Goal: Information Seeking & Learning: Understand process/instructions

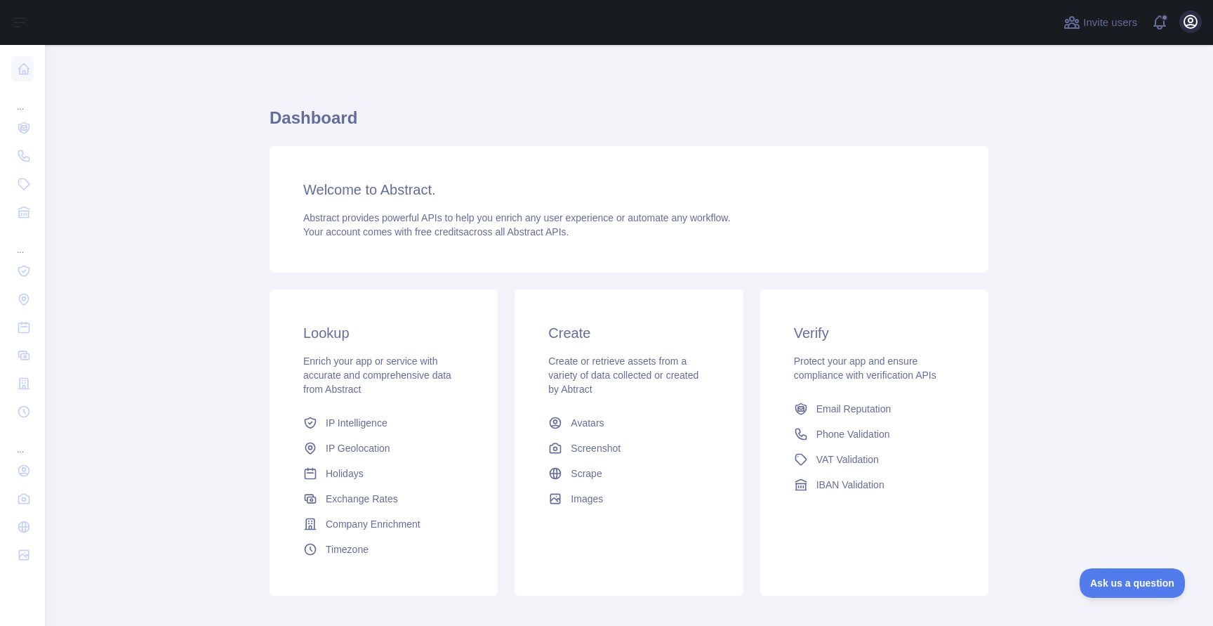
click at [1188, 25] on icon "button" at bounding box center [1190, 21] width 13 height 13
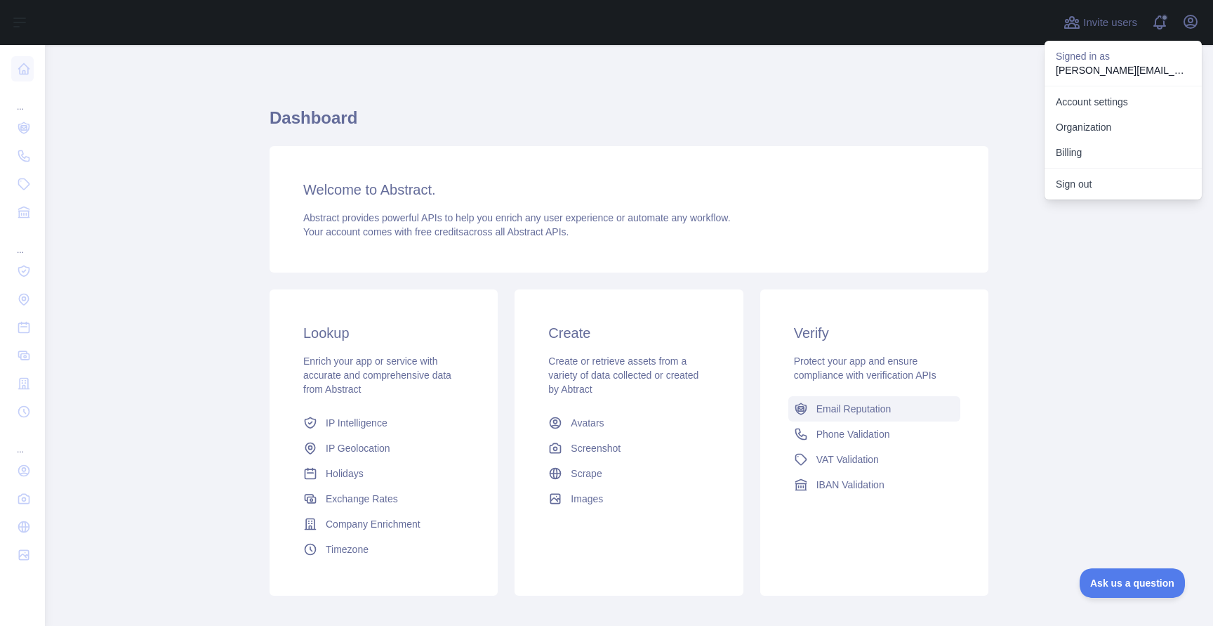
click at [834, 413] on span "Email Reputation" at bounding box center [854, 409] width 75 height 14
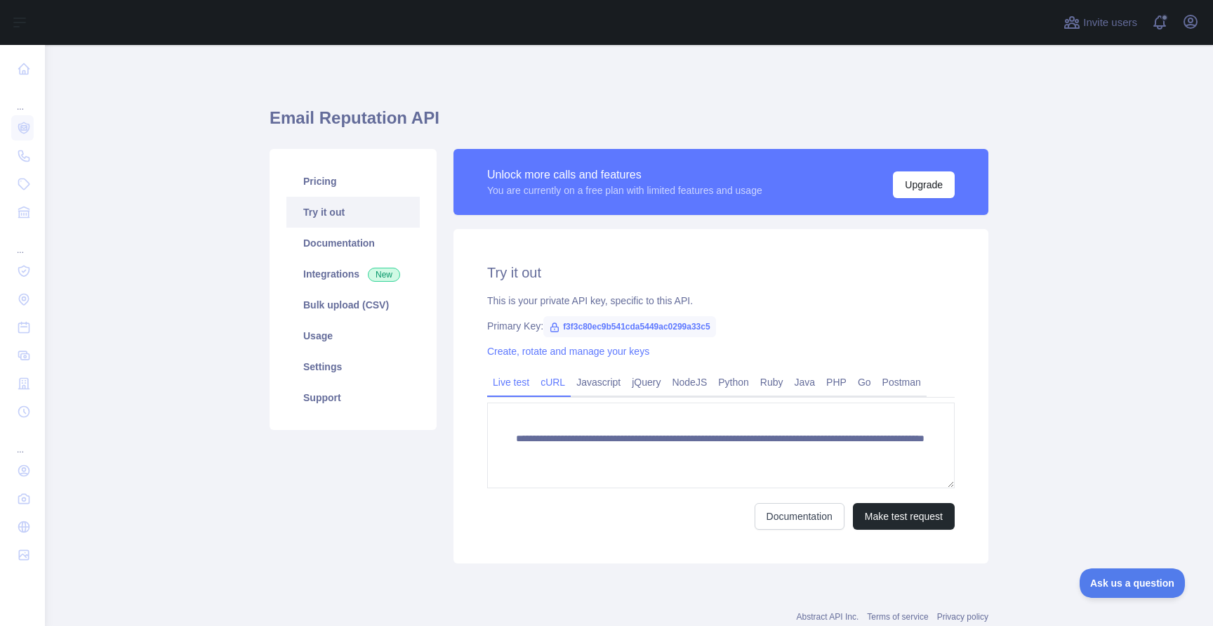
click at [549, 383] on link "cURL" at bounding box center [553, 382] width 36 height 22
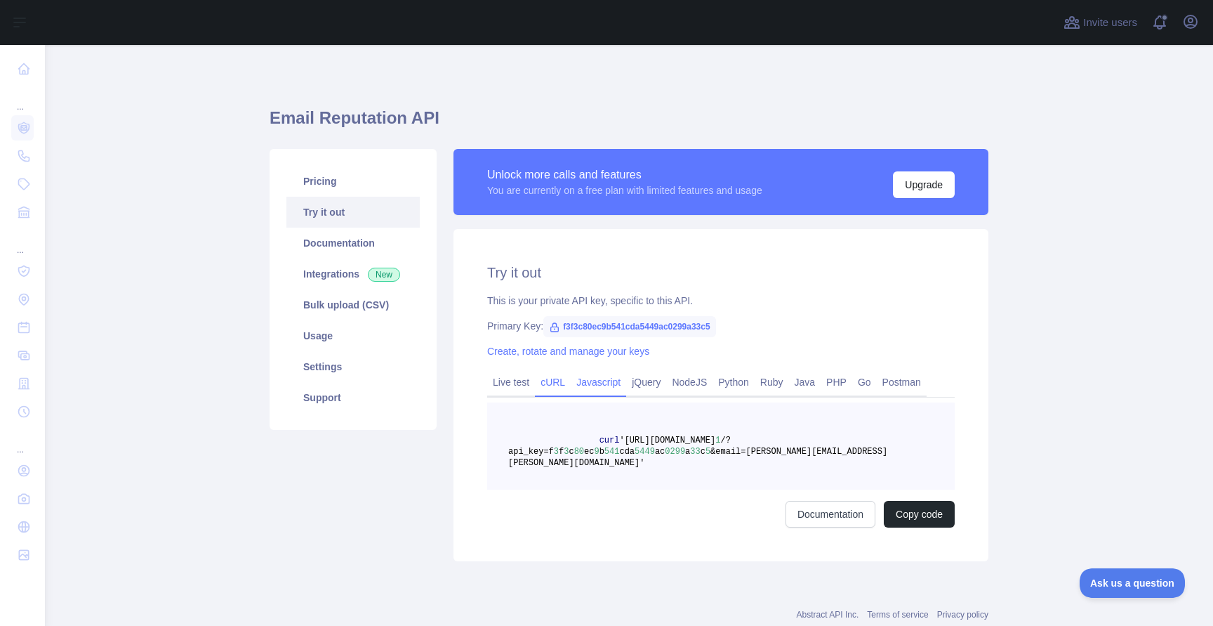
click at [609, 378] on link "Javascript" at bounding box center [598, 382] width 55 height 22
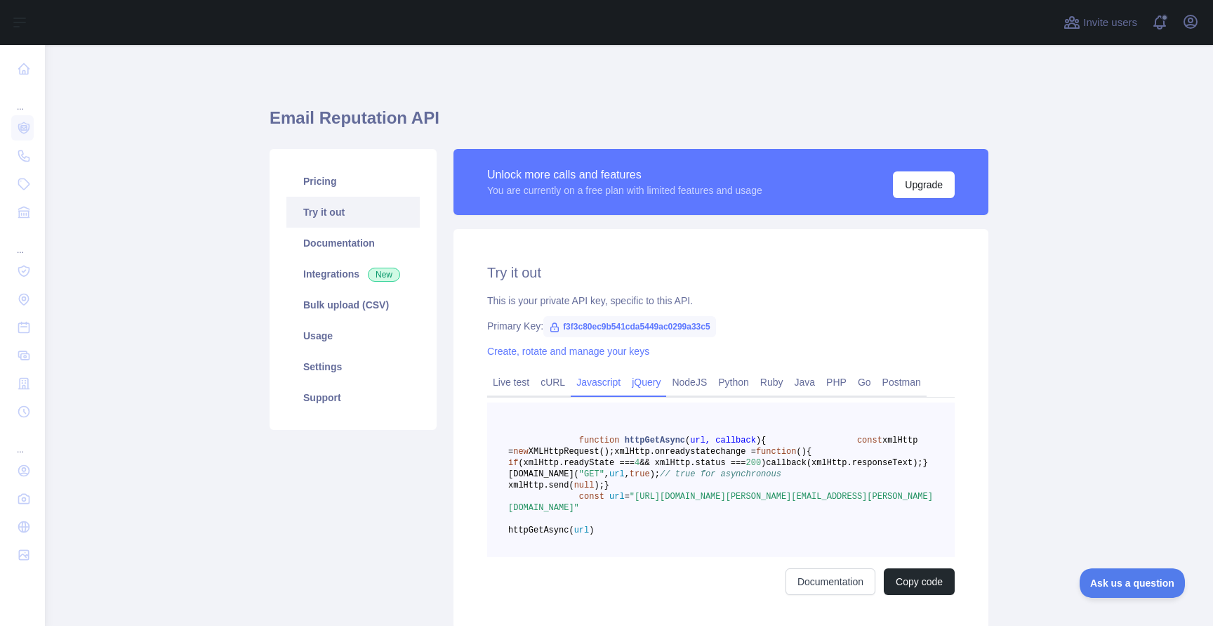
click at [647, 381] on link "jQuery" at bounding box center [646, 382] width 40 height 22
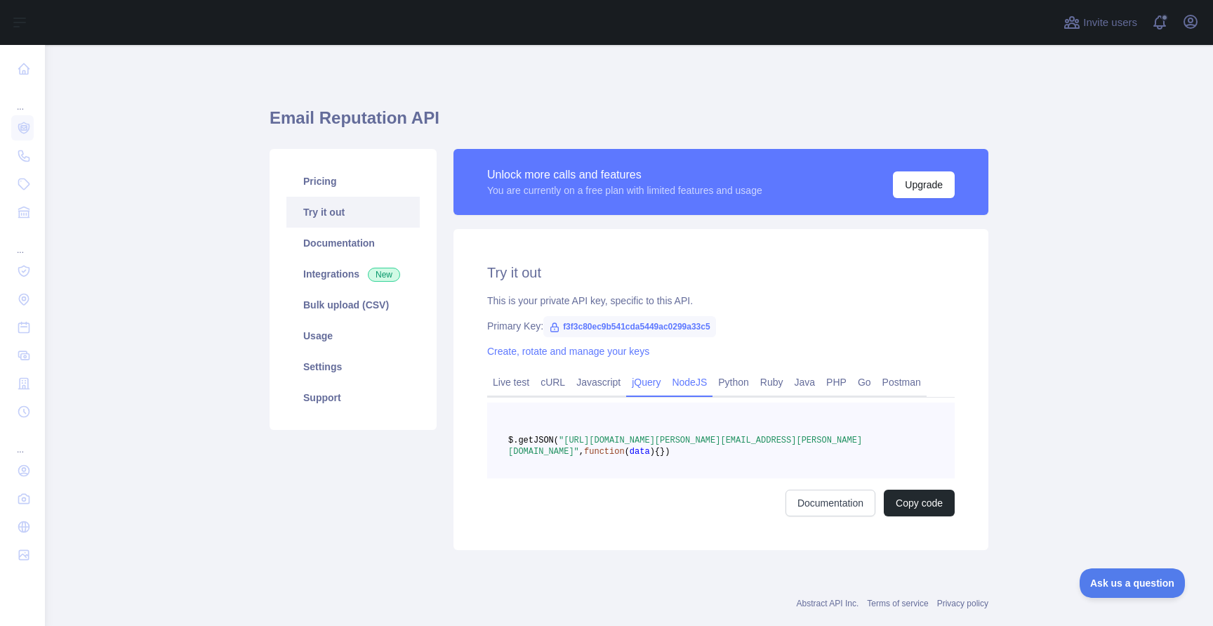
click at [692, 384] on link "NodeJS" at bounding box center [689, 382] width 46 height 22
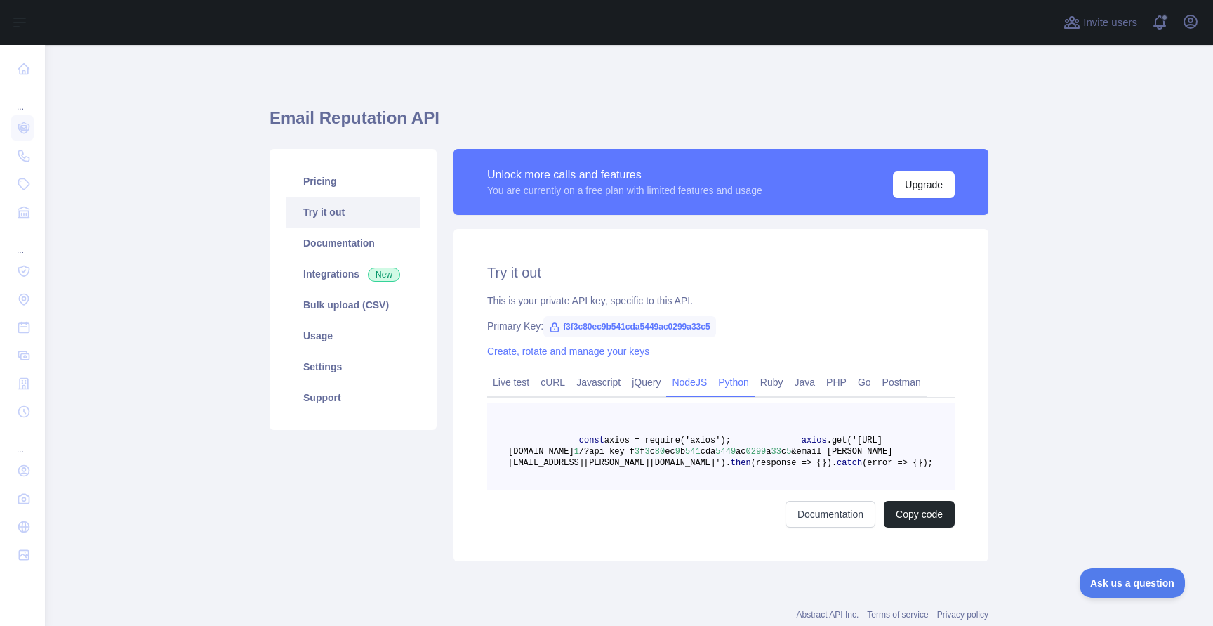
click at [735, 382] on link "Python" at bounding box center [734, 382] width 42 height 22
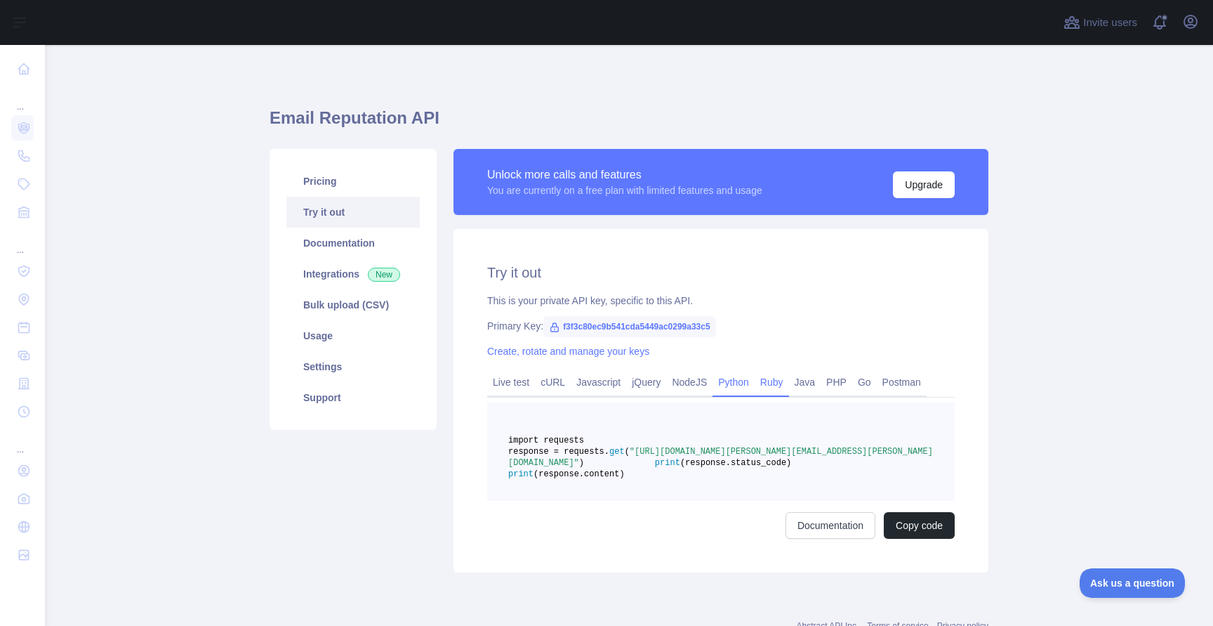
click at [777, 383] on link "Ruby" at bounding box center [772, 382] width 34 height 22
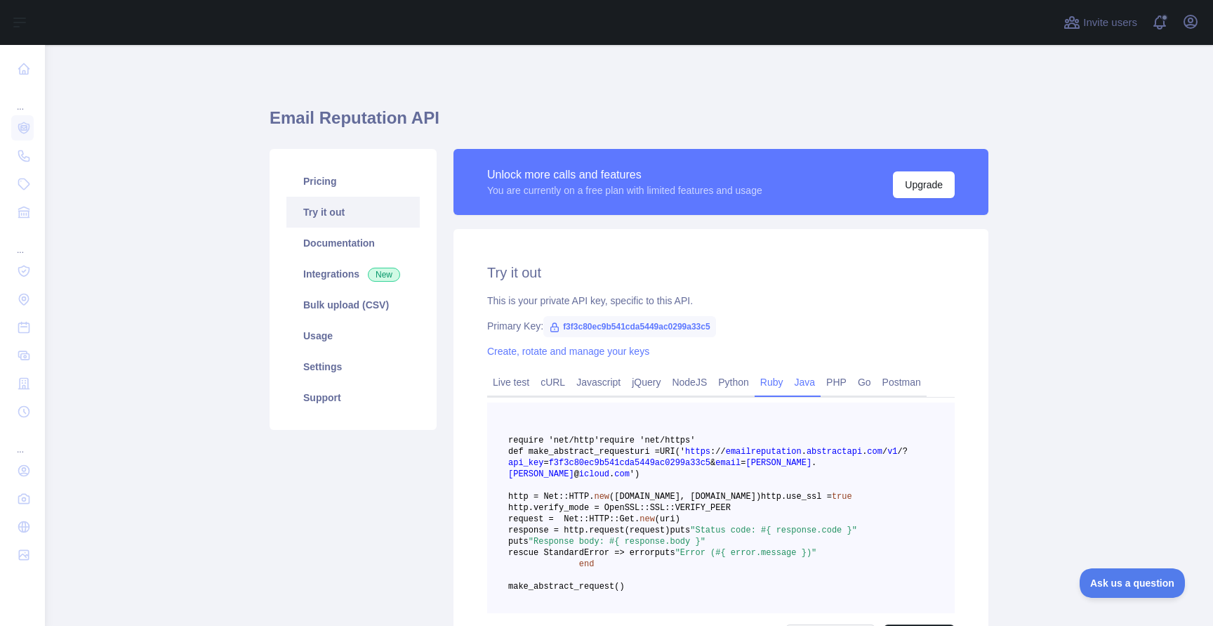
click at [821, 381] on link "Java" at bounding box center [805, 382] width 32 height 22
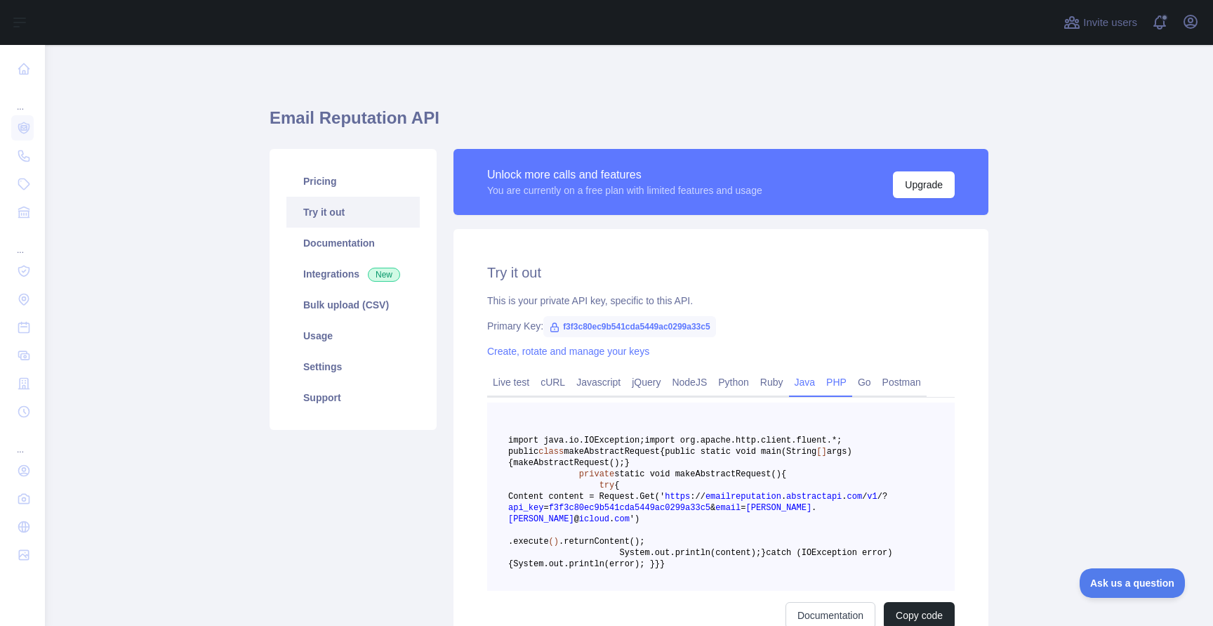
click at [847, 381] on link "PHP" at bounding box center [837, 382] width 32 height 22
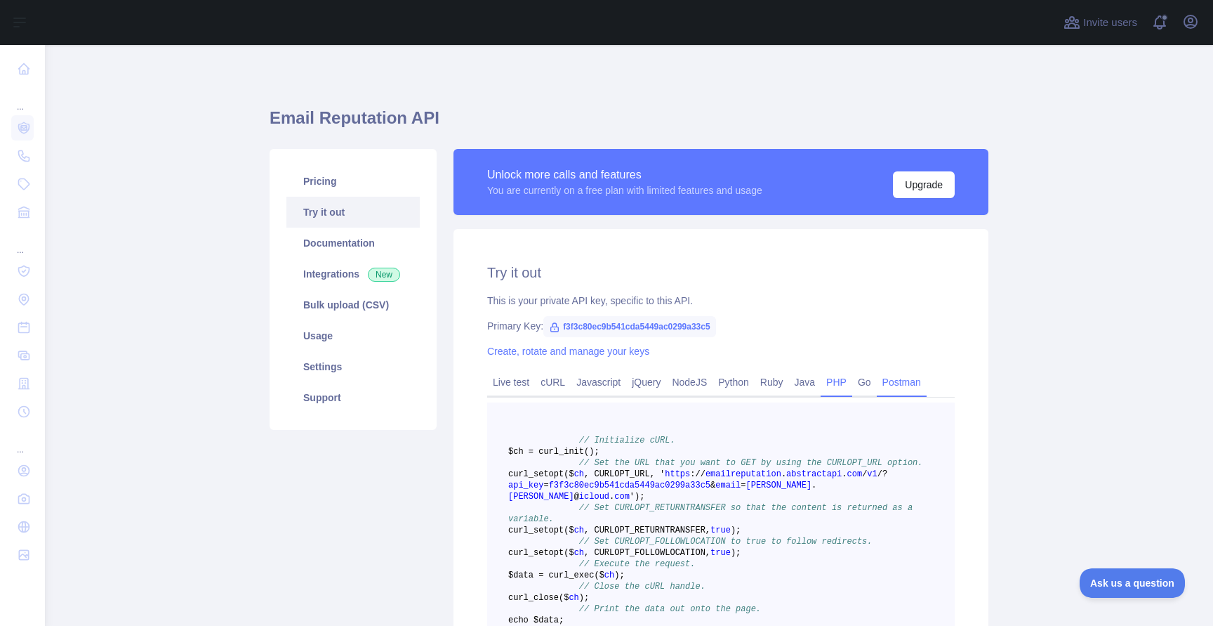
click at [897, 381] on link "Postman" at bounding box center [902, 382] width 50 height 22
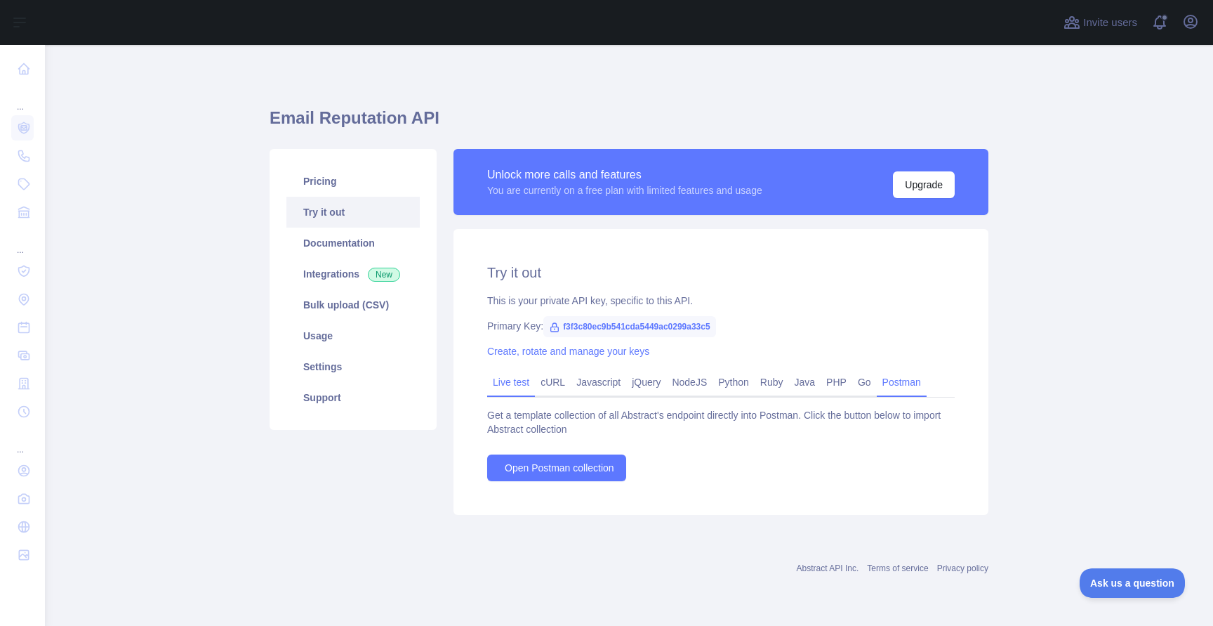
click at [501, 387] on link "Live test" at bounding box center [511, 382] width 48 height 22
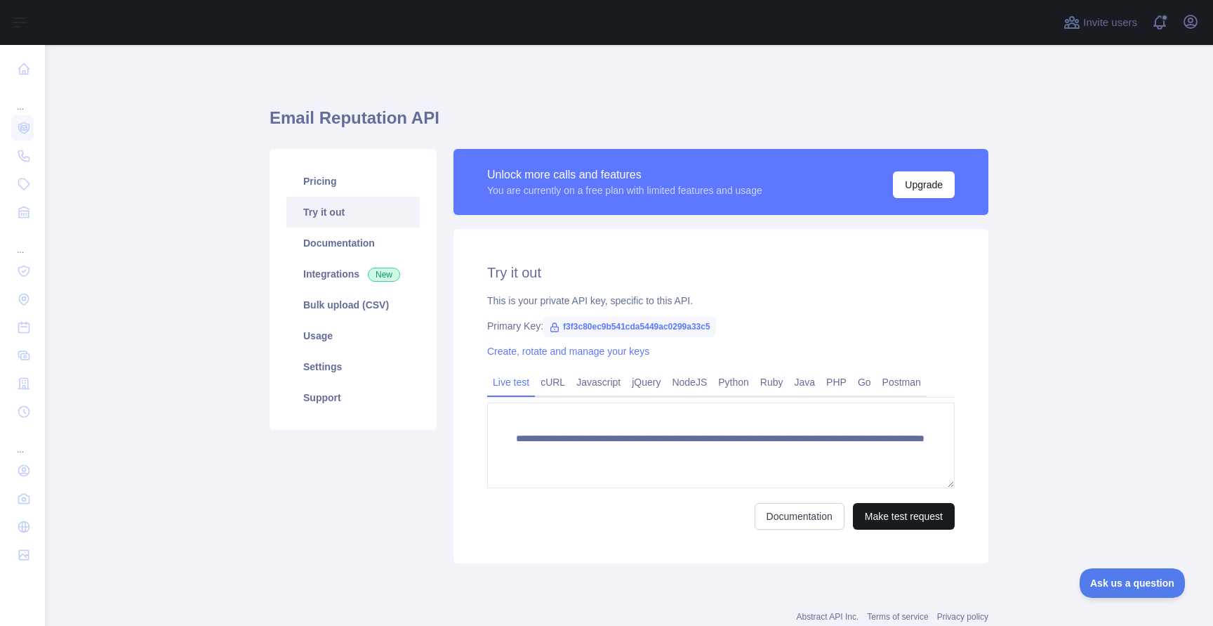
click at [889, 517] on button "Make test request" at bounding box center [904, 516] width 102 height 27
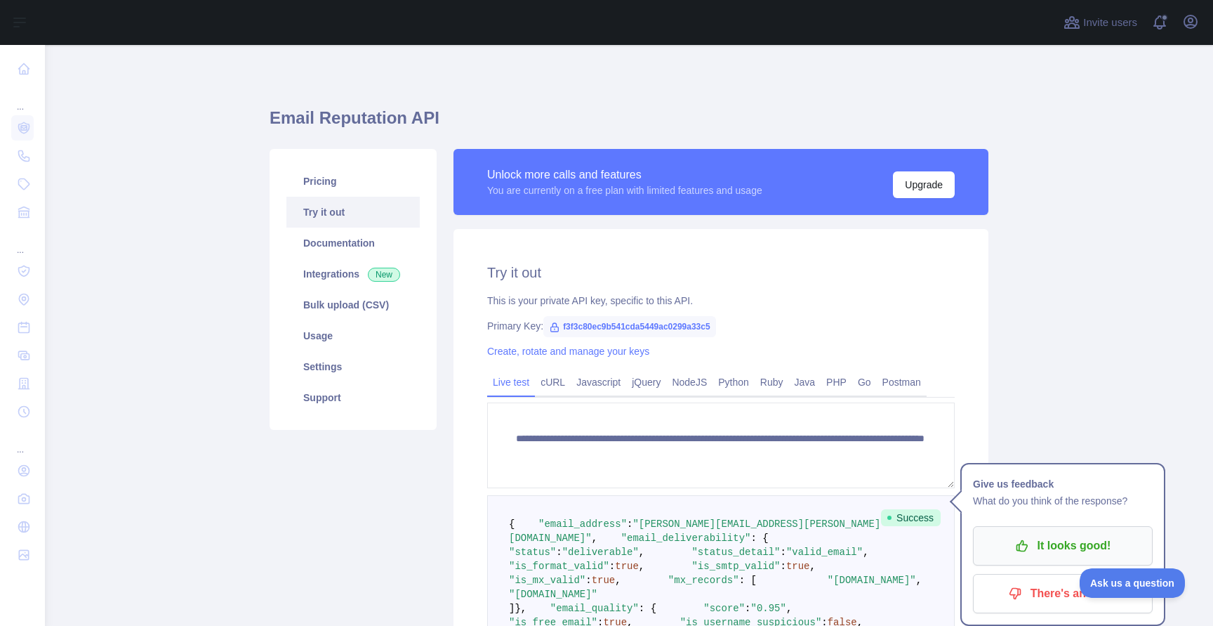
click at [1075, 548] on p "It looks good!" at bounding box center [1063, 546] width 159 height 24
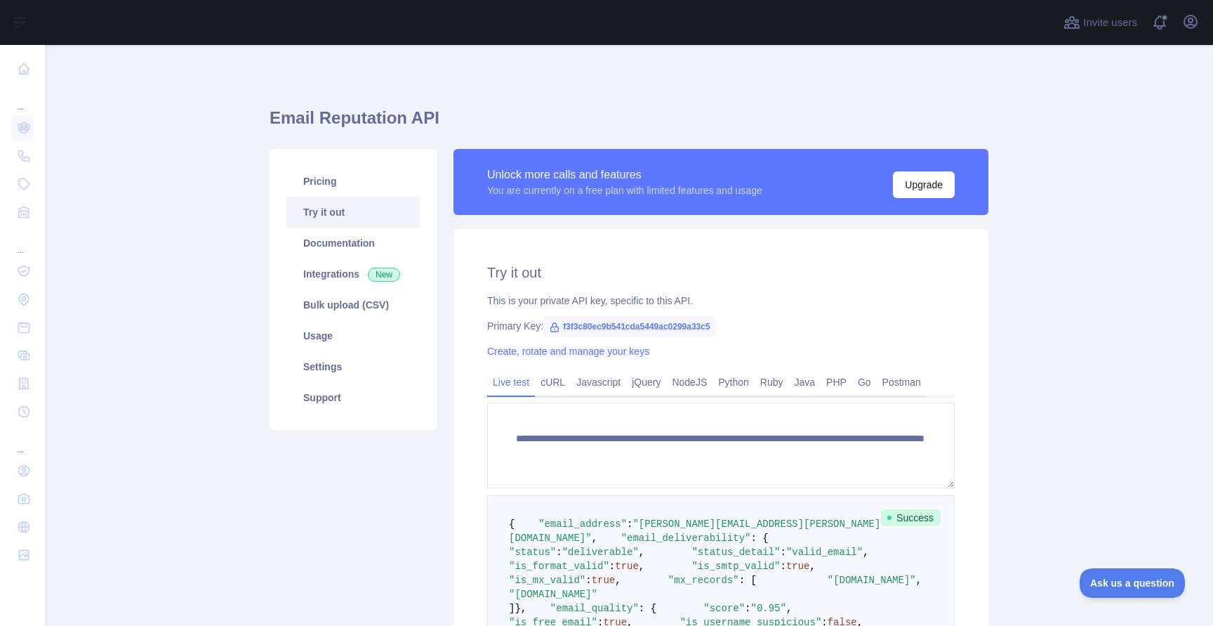
click at [544, 353] on link "Create, rotate and manage your keys" at bounding box center [568, 350] width 162 height 11
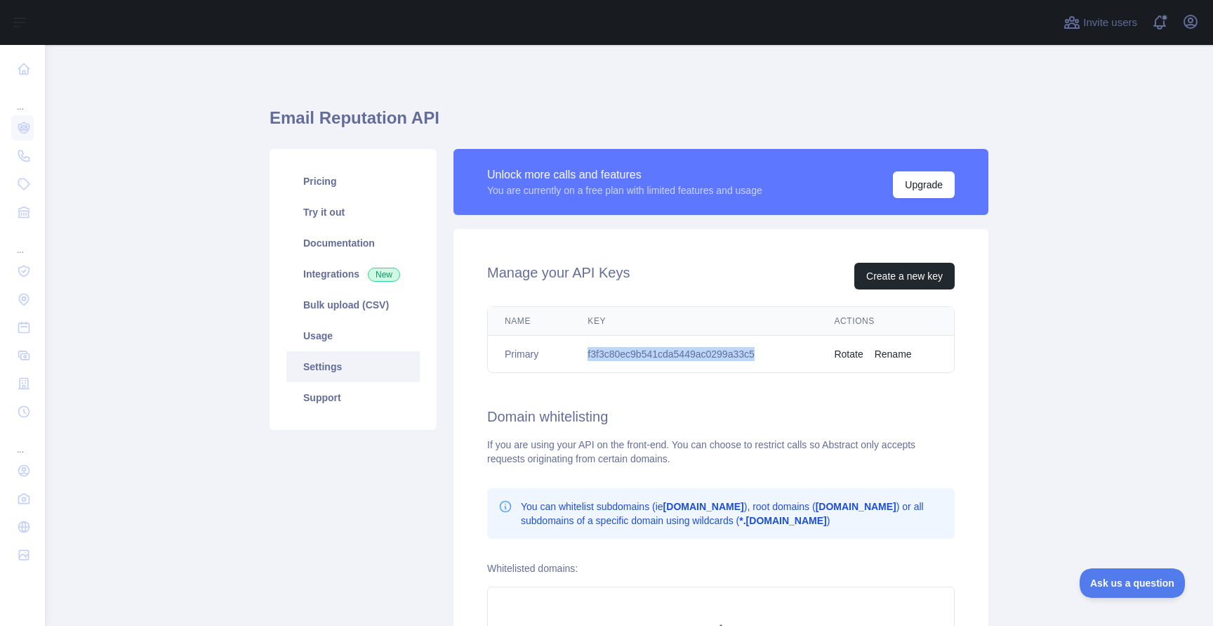
drag, startPoint x: 771, startPoint y: 351, endPoint x: 576, endPoint y: 355, distance: 195.2
click at [576, 355] on td "f3f3c80ec9b541cda5449ac0299a33c5" at bounding box center [694, 354] width 246 height 37
click at [892, 267] on button "Create a new key" at bounding box center [904, 276] width 100 height 27
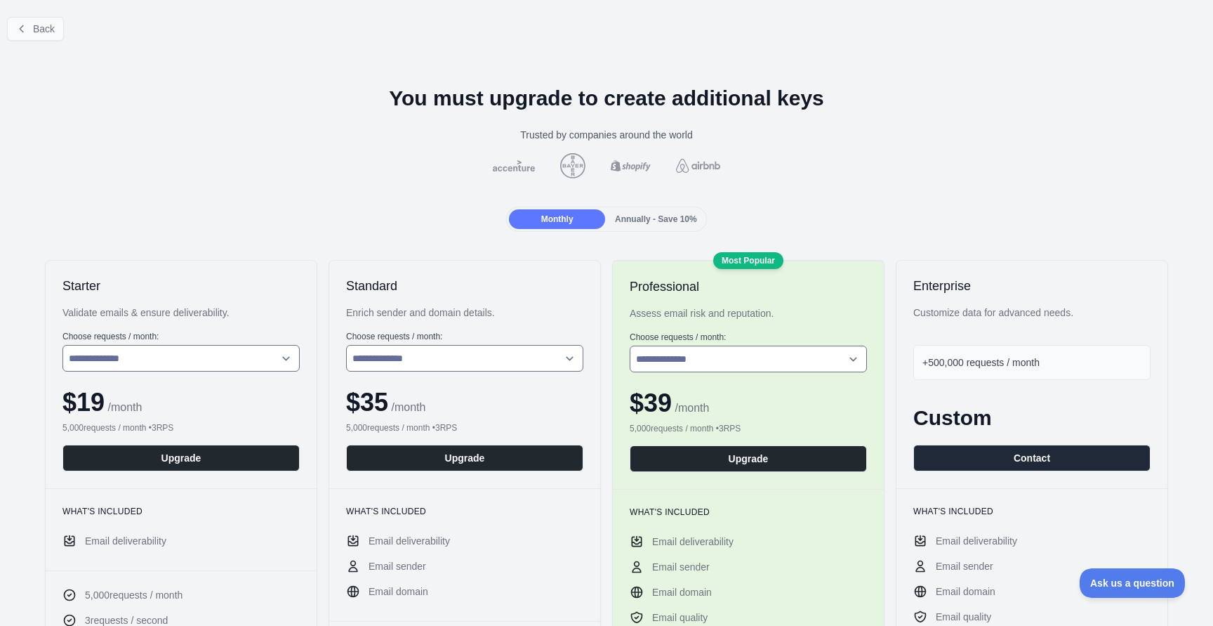
click at [36, 27] on span "Back" at bounding box center [44, 28] width 22 height 11
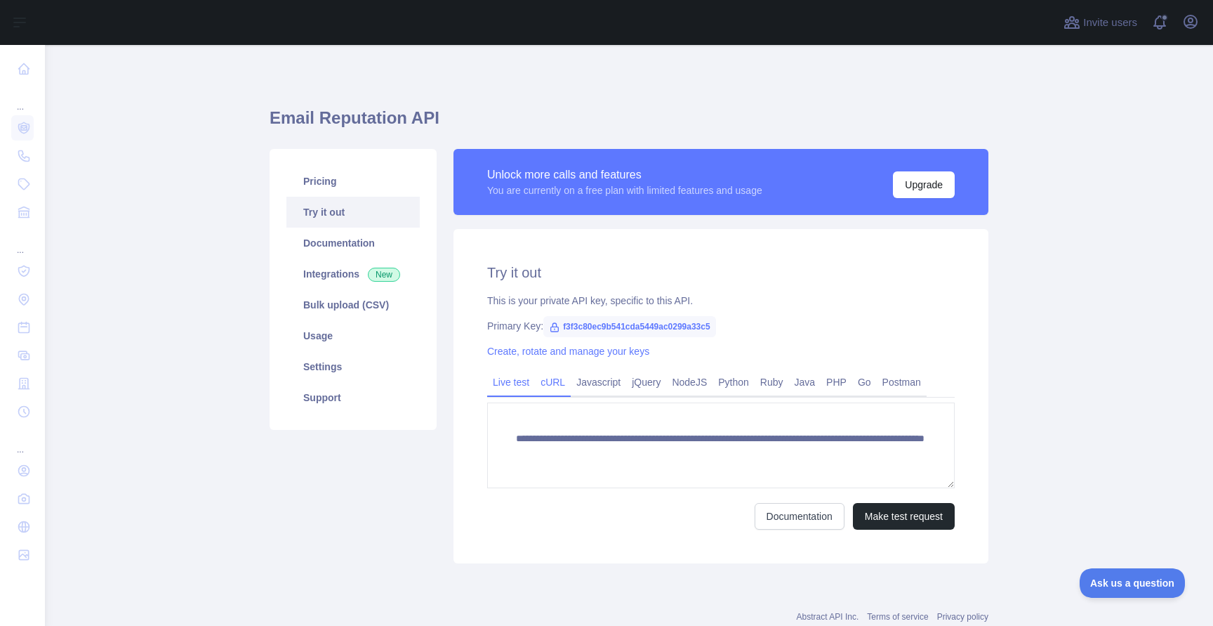
click at [551, 376] on link "cURL" at bounding box center [553, 382] width 36 height 22
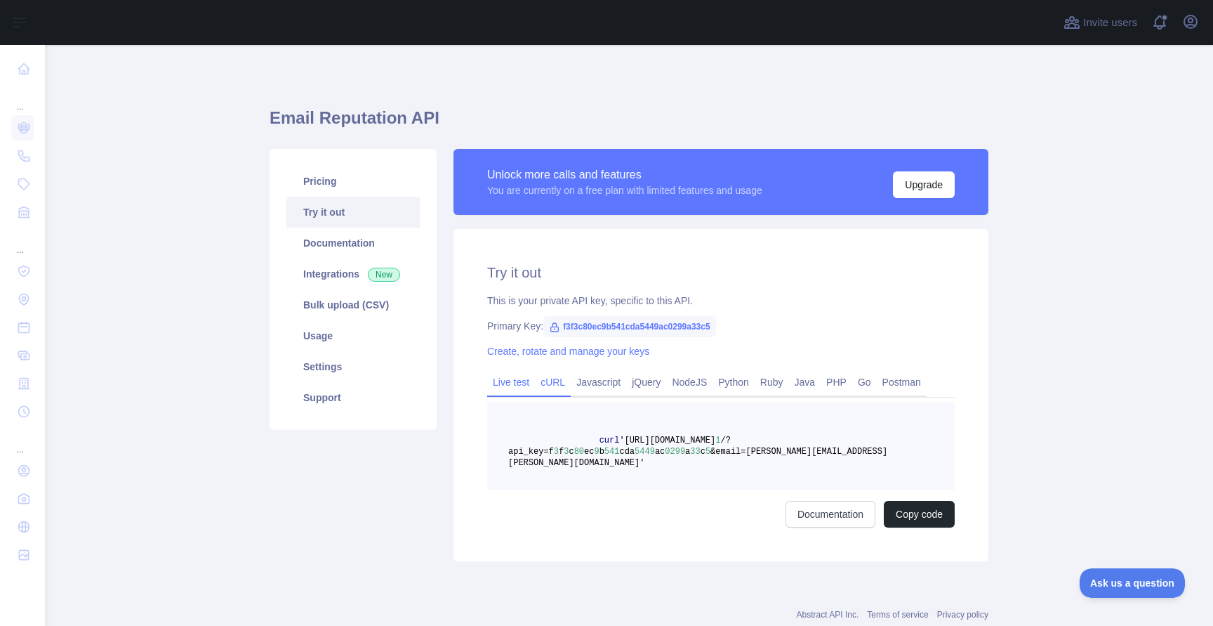
click at [514, 383] on link "Live test" at bounding box center [511, 382] width 48 height 22
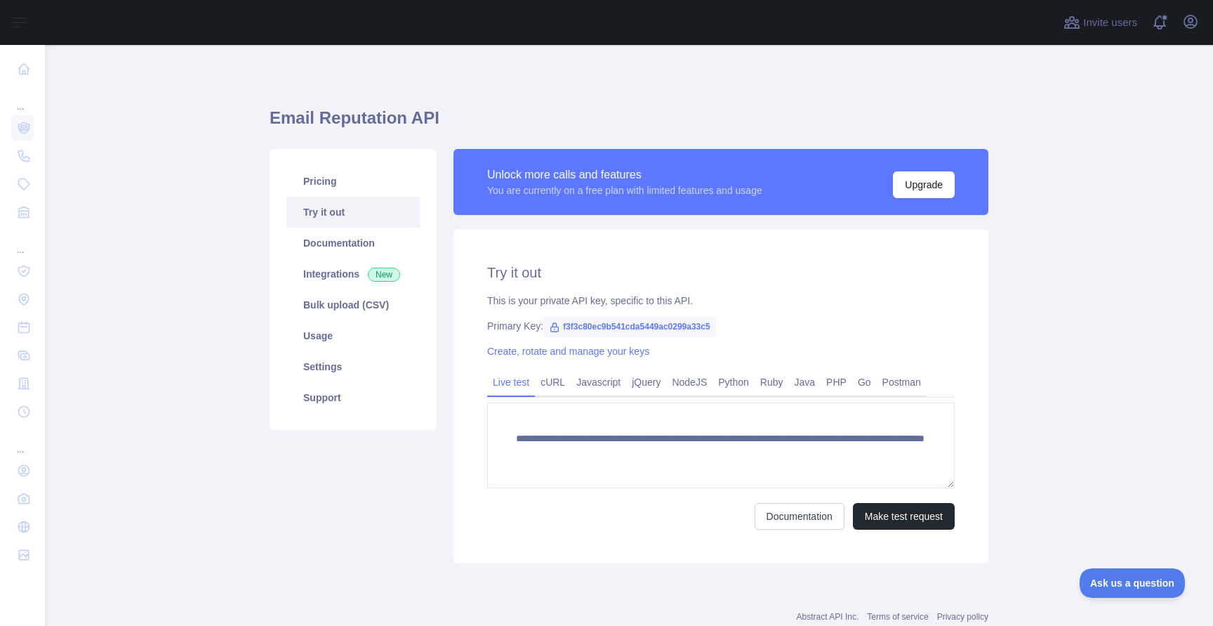
click at [592, 329] on span "f3f3c80ec9b541cda5449ac0299a33c5" at bounding box center [629, 326] width 173 height 21
click at [551, 327] on icon at bounding box center [555, 327] width 8 height 8
click at [595, 308] on div "**********" at bounding box center [721, 396] width 535 height 334
click at [608, 320] on span "f3f3c80ec9b541cda5449ac0299a33c5" at bounding box center [629, 326] width 173 height 21
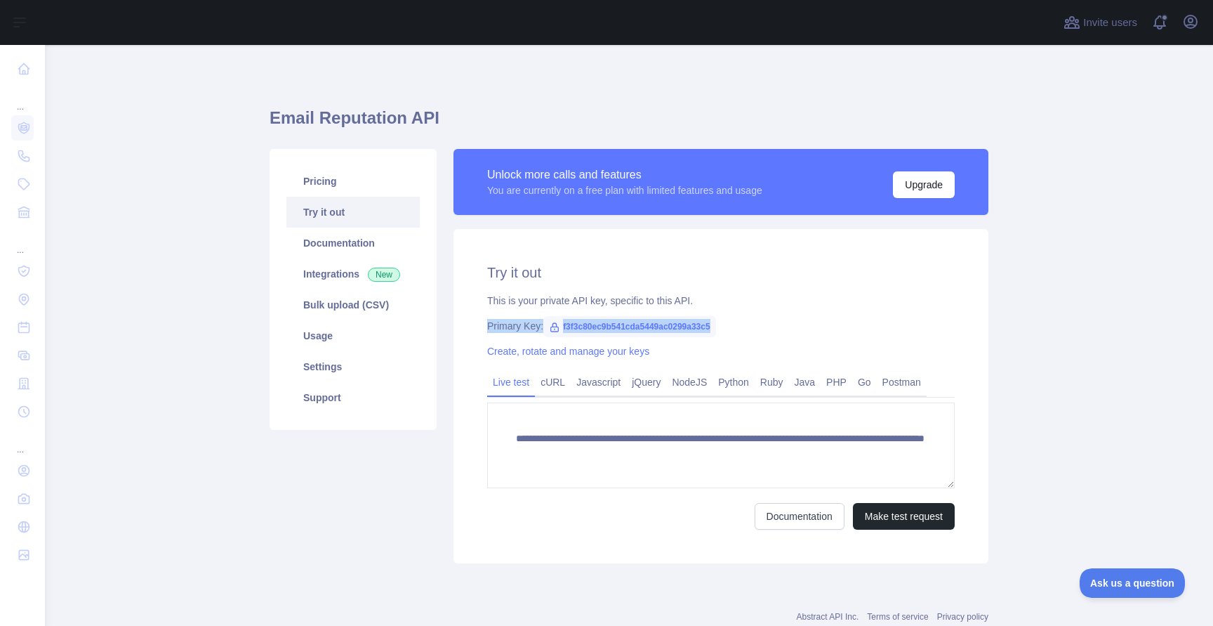
click at [608, 320] on span "f3f3c80ec9b541cda5449ac0299a33c5" at bounding box center [629, 326] width 173 height 21
click at [610, 322] on span "f3f3c80ec9b541cda5449ac0299a33c5" at bounding box center [629, 326] width 173 height 21
copy span "f3f3c80ec9b541cda5449ac0299a33c5"
click at [321, 273] on link "Integrations New" at bounding box center [352, 273] width 133 height 31
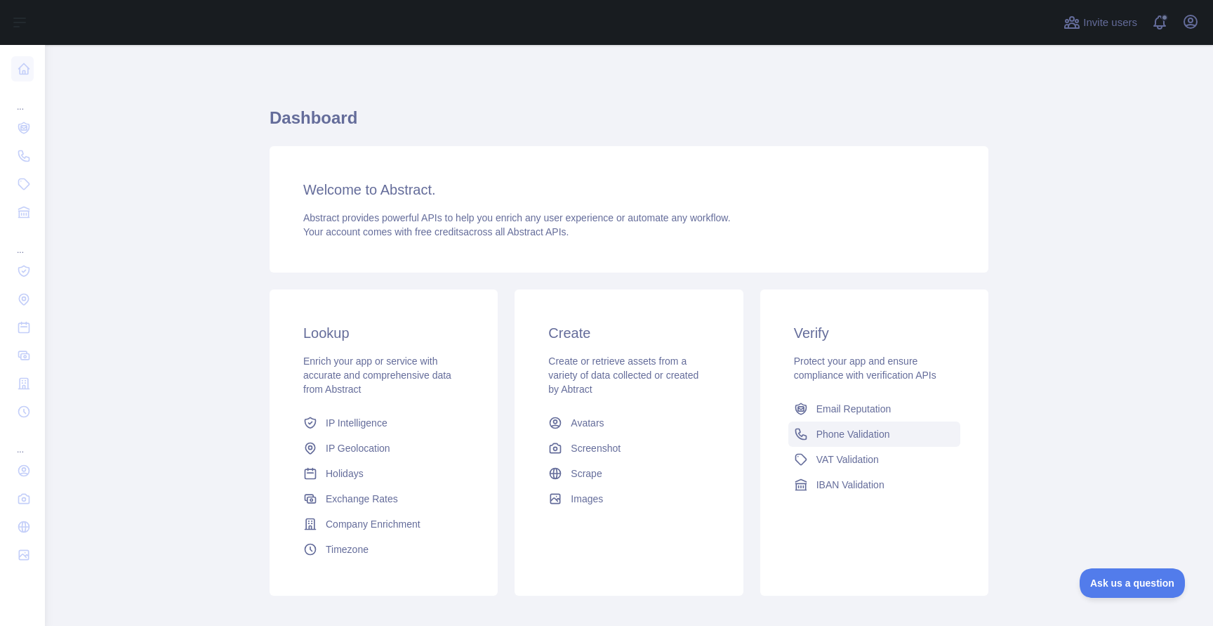
click at [822, 430] on span "Phone Validation" at bounding box center [854, 434] width 74 height 14
